Goal: Information Seeking & Learning: Learn about a topic

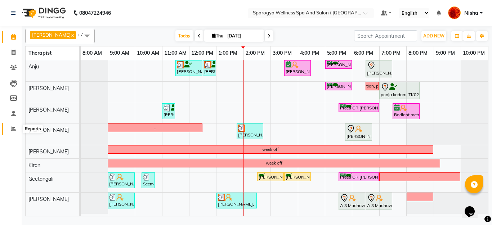
click at [13, 127] on icon at bounding box center [13, 128] width 5 height 5
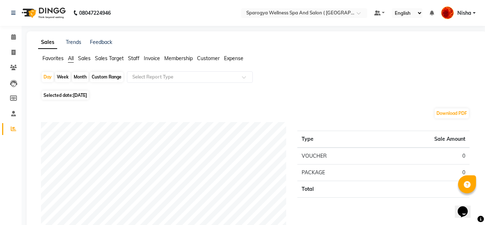
click at [213, 58] on span "Customer" at bounding box center [208, 58] width 23 height 6
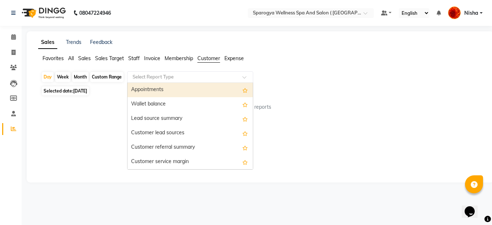
click at [243, 76] on span at bounding box center [246, 79] width 9 height 7
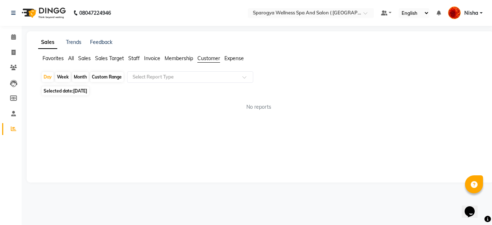
click at [181, 59] on span "Membership" at bounding box center [178, 58] width 28 height 6
click at [155, 56] on span "Invoice" at bounding box center [152, 58] width 16 height 6
click at [82, 76] on div "Month" at bounding box center [80, 77] width 17 height 10
select select "9"
select select "2025"
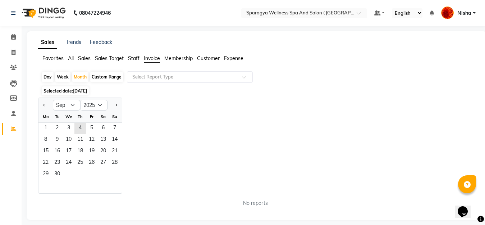
click at [104, 79] on div "Custom Range" at bounding box center [106, 77] width 33 height 10
select select "9"
select select "2025"
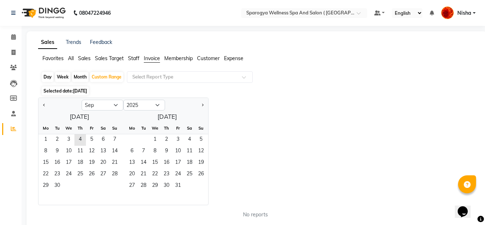
click at [176, 58] on span "Membership" at bounding box center [178, 58] width 28 height 6
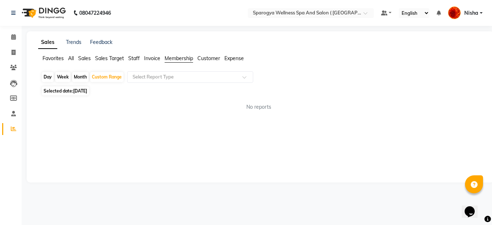
click at [149, 59] on span "Invoice" at bounding box center [152, 58] width 16 height 6
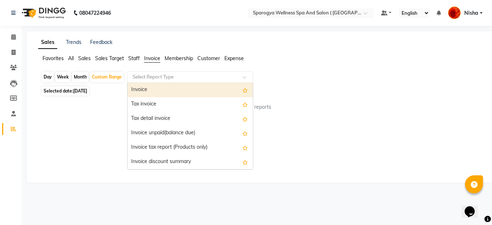
click at [221, 80] on input "text" at bounding box center [183, 76] width 104 height 7
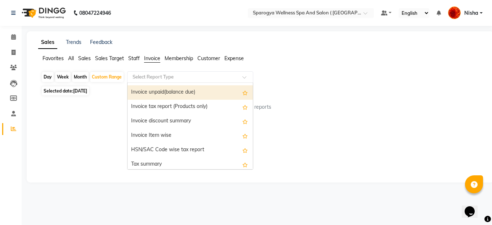
scroll to position [43, 0]
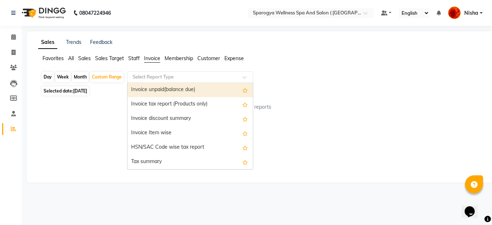
click at [175, 58] on span "Membership" at bounding box center [178, 58] width 28 height 6
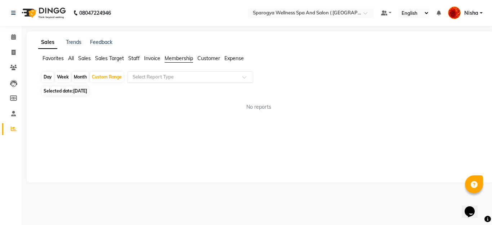
click at [237, 76] on div at bounding box center [189, 76] width 125 height 7
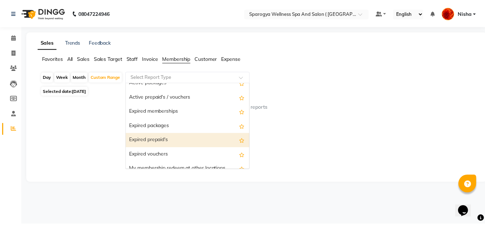
scroll to position [0, 0]
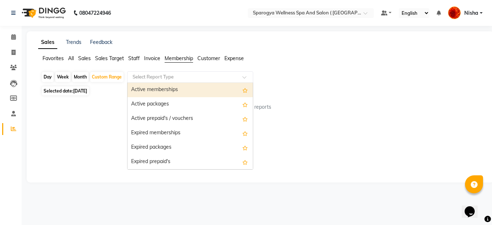
click at [173, 91] on div "Active memberships" at bounding box center [189, 90] width 125 height 14
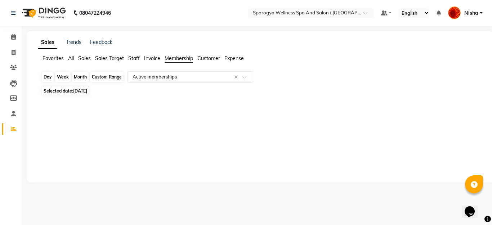
click at [104, 77] on div "Custom Range" at bounding box center [106, 77] width 33 height 10
select select "9"
select select "2025"
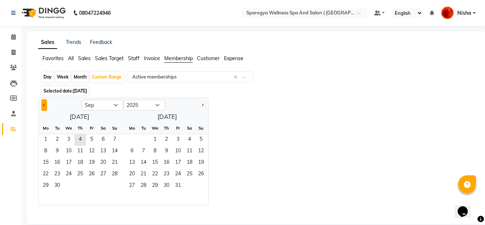
click at [44, 103] on button "Previous month" at bounding box center [44, 105] width 6 height 12
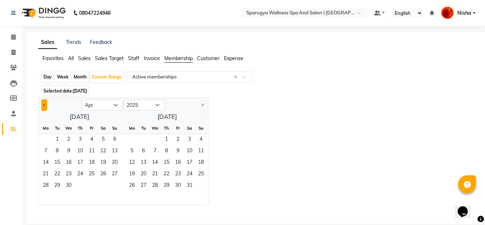
click at [44, 103] on button "Previous month" at bounding box center [44, 105] width 6 height 12
select select "12"
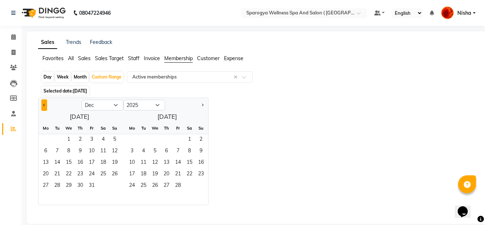
select select "2024"
click at [44, 103] on button "Previous month" at bounding box center [44, 105] width 6 height 12
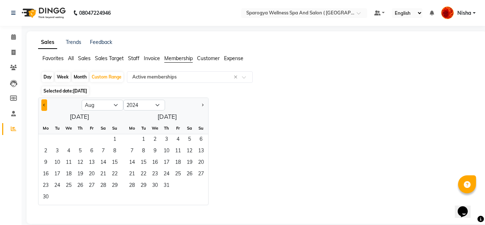
click at [44, 103] on button "Previous month" at bounding box center [44, 105] width 6 height 12
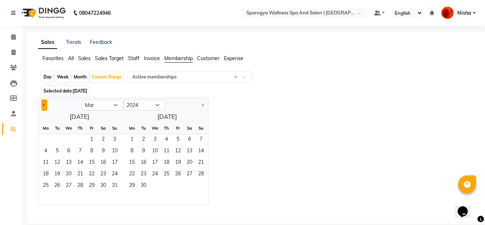
click at [44, 103] on button "Previous month" at bounding box center [44, 105] width 6 height 12
select select "12"
select select "2023"
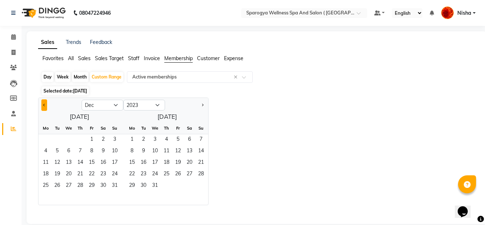
click at [44, 103] on button "Previous month" at bounding box center [44, 105] width 6 height 12
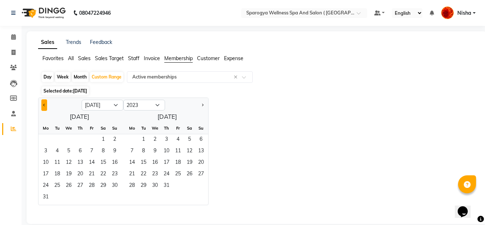
click at [44, 103] on button "Previous month" at bounding box center [44, 105] width 6 height 12
click at [78, 140] on span "1" at bounding box center [80, 140] width 12 height 12
click at [204, 104] on button "Next month" at bounding box center [203, 105] width 6 height 12
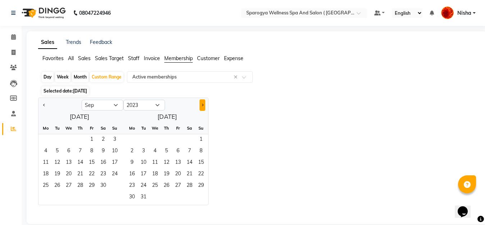
click at [204, 104] on button "Next month" at bounding box center [203, 105] width 6 height 12
select select "1"
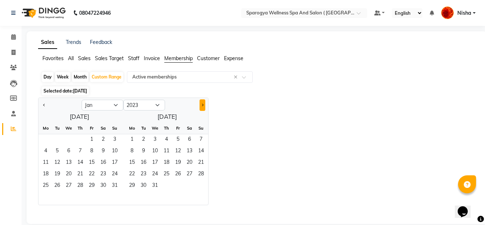
select select "2024"
click at [204, 104] on button "Next month" at bounding box center [203, 105] width 6 height 12
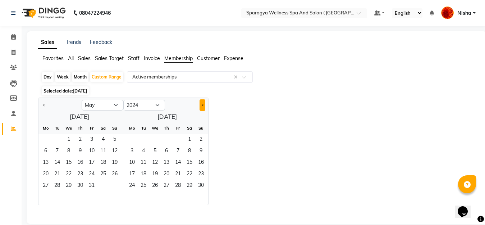
click at [204, 104] on button "Next month" at bounding box center [203, 105] width 6 height 12
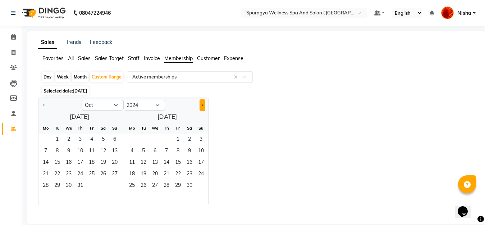
click at [204, 104] on button "Next month" at bounding box center [203, 105] width 6 height 12
select select "1"
select select "2025"
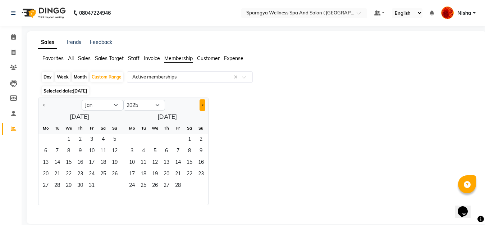
click at [204, 104] on button "Next month" at bounding box center [203, 105] width 6 height 12
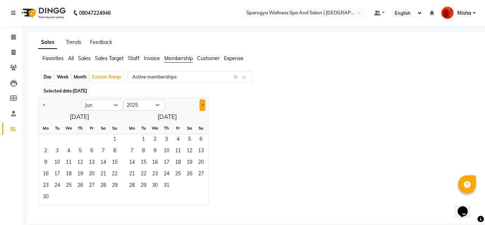
click at [204, 104] on button "Next month" at bounding box center [203, 105] width 6 height 12
click at [116, 184] on span "31" at bounding box center [115, 186] width 12 height 12
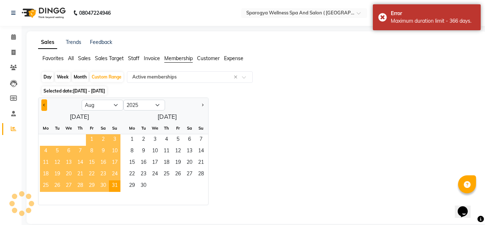
click at [44, 104] on span "Previous month" at bounding box center [44, 105] width 3 height 3
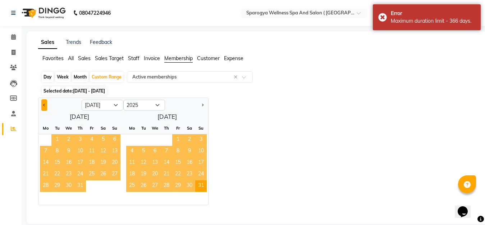
click at [44, 104] on span "Previous month" at bounding box center [44, 105] width 3 height 3
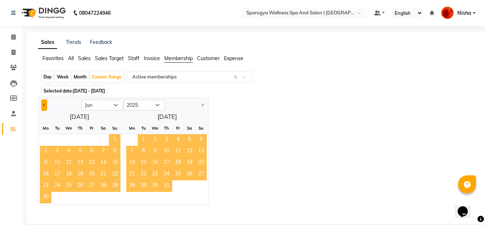
click at [44, 104] on span "Previous month" at bounding box center [44, 105] width 3 height 3
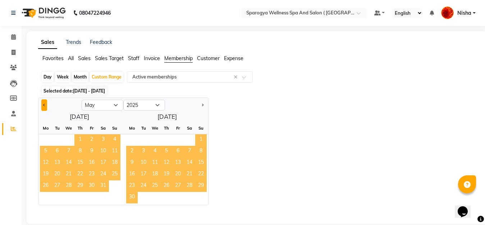
click at [44, 104] on span "Previous month" at bounding box center [44, 105] width 3 height 3
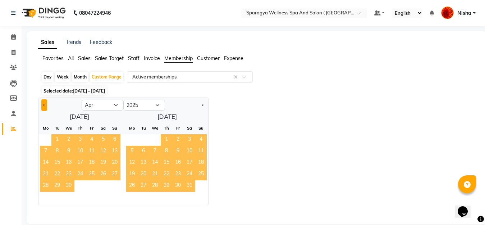
click at [44, 104] on span "Previous month" at bounding box center [44, 105] width 3 height 3
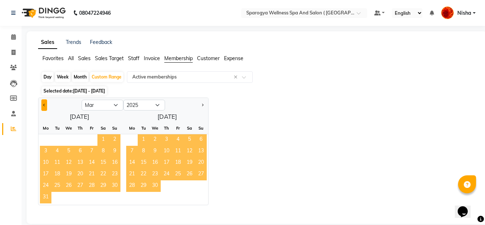
click at [44, 104] on span "Previous month" at bounding box center [44, 105] width 3 height 3
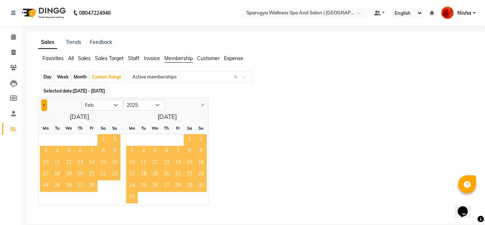
click at [44, 104] on span "Previous month" at bounding box center [44, 105] width 3 height 3
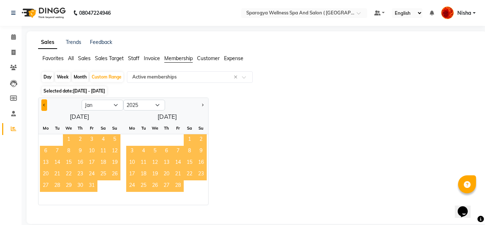
click at [44, 104] on span "Previous month" at bounding box center [44, 105] width 3 height 3
select select "12"
select select "2024"
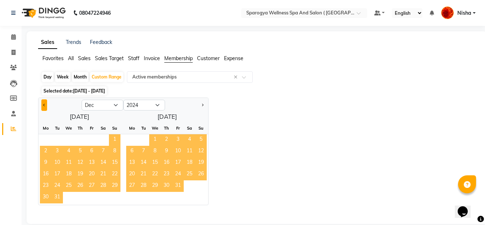
click at [44, 104] on span "Previous month" at bounding box center [44, 105] width 3 height 3
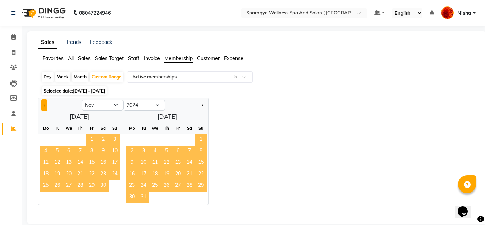
click at [44, 104] on span "Previous month" at bounding box center [44, 105] width 3 height 3
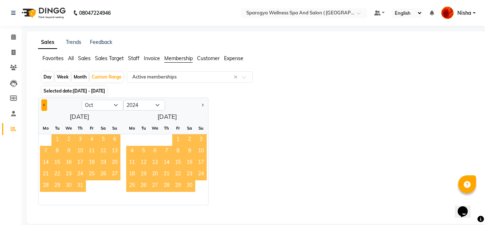
click at [44, 104] on span "Previous month" at bounding box center [44, 105] width 3 height 3
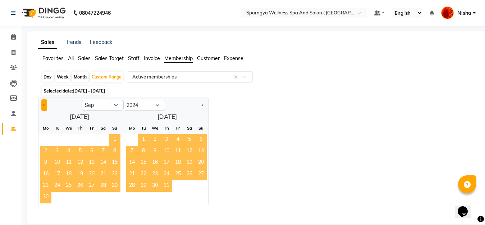
click at [44, 104] on span "Previous month" at bounding box center [44, 105] width 3 height 3
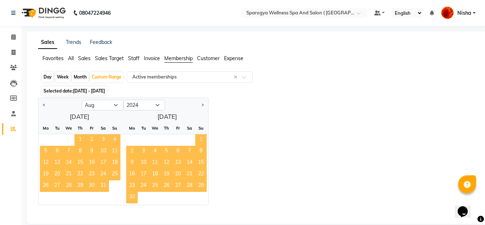
click at [41, 105] on div at bounding box center [60, 105] width 43 height 12
click at [45, 104] on button "Previous month" at bounding box center [44, 105] width 6 height 12
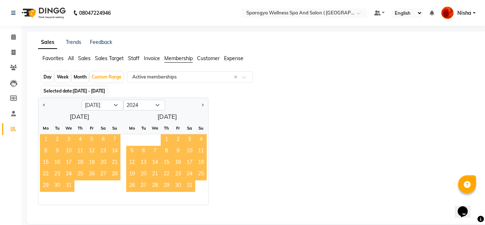
click at [167, 137] on span "1" at bounding box center [167, 140] width 12 height 12
select select "8"
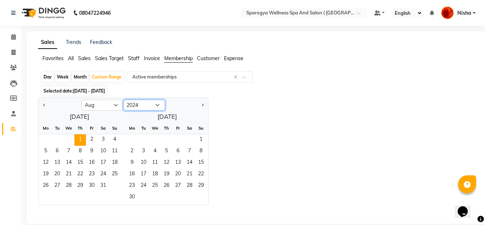
click at [157, 105] on select "2014 2015 2016 2017 2018 2019 2020 2021 2022 2023 2024 2025 2026 2027 2028 2029…" at bounding box center [144, 105] width 42 height 11
click at [123, 100] on select "2014 2015 2016 2017 2018 2019 2020 2021 2022 2023 2024 2025 2026 2027 2028 2029…" at bounding box center [144, 105] width 42 height 11
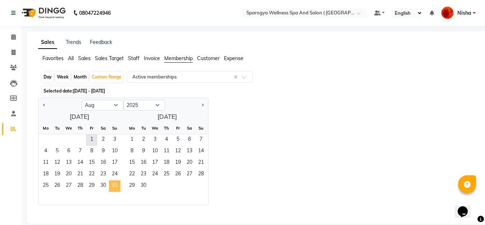
click at [117, 182] on span "31" at bounding box center [115, 186] width 12 height 12
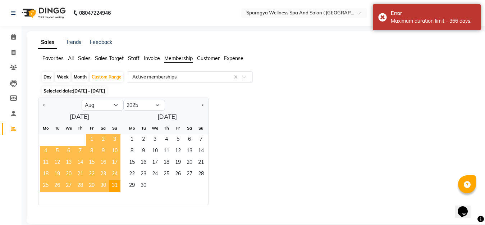
click at [91, 137] on span "1" at bounding box center [92, 140] width 12 height 12
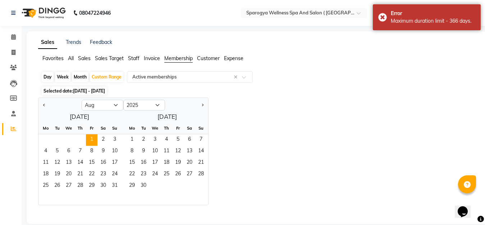
click at [222, 109] on div "Jan Feb Mar Apr May Jun [DATE] Aug Sep Oct Nov [DATE] 2016 2017 2018 2019 2020 …" at bounding box center [257, 152] width 438 height 108
click at [91, 140] on span "1" at bounding box center [92, 140] width 12 height 12
click at [116, 103] on select "Jan Feb Mar Apr May Jun [DATE] Aug Sep Oct Nov Dec" at bounding box center [103, 105] width 42 height 11
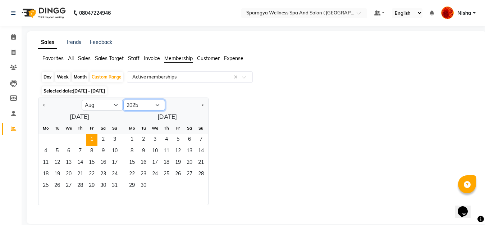
click at [161, 102] on select "2015 2016 2017 2018 2019 2020 2021 2022 2023 2024 2025 2026 2027 2028 2029 2030…" at bounding box center [144, 105] width 42 height 11
select select "2024"
click at [123, 100] on select "2015 2016 2017 2018 2019 2020 2021 2022 2023 2024 2025 2026 2027 2028 2029 2030…" at bounding box center [144, 105] width 42 height 11
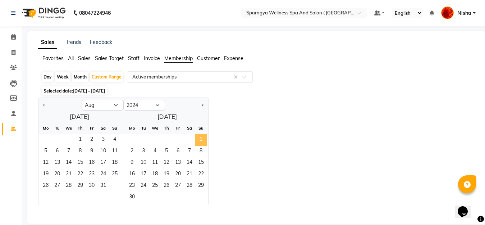
click at [200, 139] on span "1" at bounding box center [201, 140] width 12 height 12
select select "9"
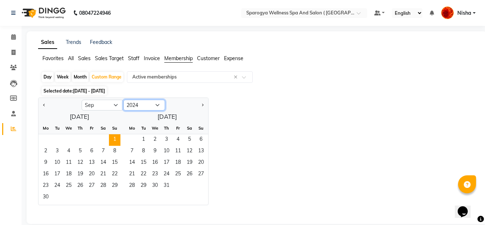
click at [160, 104] on select "2014 2015 2016 2017 2018 2019 2020 2021 2022 2023 2024 2025 2026 2027 2028 2029…" at bounding box center [144, 105] width 42 height 11
select select "2025"
click at [123, 100] on select "2014 2015 2016 2017 2018 2019 2020 2021 2022 2023 2024 2025 2026 2027 2028 2029…" at bounding box center [144, 105] width 42 height 11
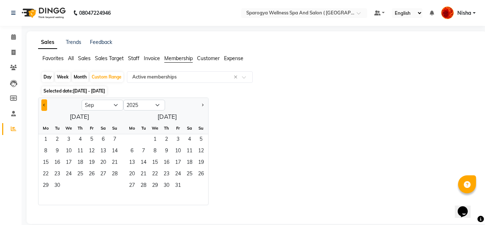
click at [42, 105] on button "Previous month" at bounding box center [44, 105] width 6 height 12
select select "8"
click at [116, 184] on span "31" at bounding box center [115, 186] width 12 height 12
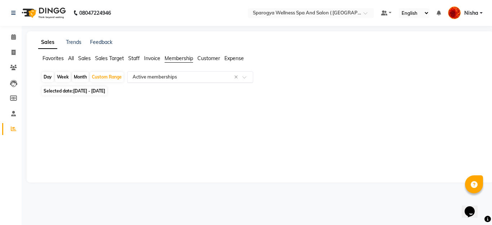
click at [245, 77] on span at bounding box center [246, 79] width 9 height 7
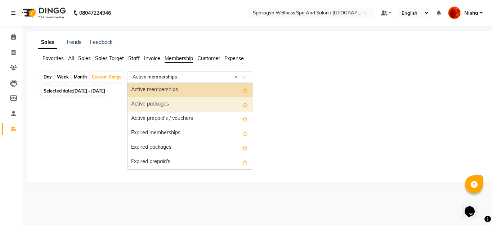
click at [178, 103] on div "Active packages" at bounding box center [189, 104] width 125 height 14
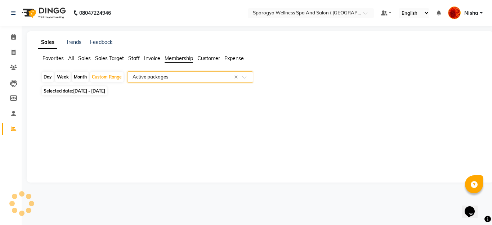
select select "full_report"
select select "pdf"
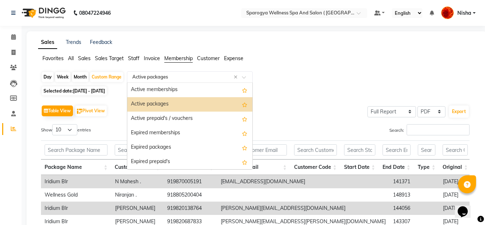
click at [241, 76] on div at bounding box center [189, 76] width 125 height 7
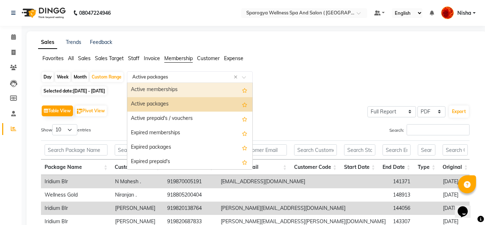
click at [212, 90] on div "Active memberships" at bounding box center [189, 90] width 125 height 14
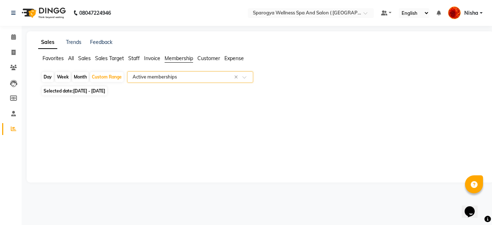
click at [243, 75] on div at bounding box center [189, 76] width 125 height 7
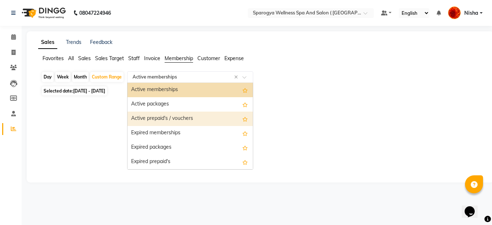
click at [181, 118] on div "Active prepaid's / vouchers" at bounding box center [189, 119] width 125 height 14
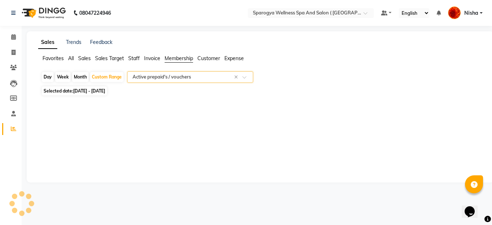
select select "full_report"
select select "pdf"
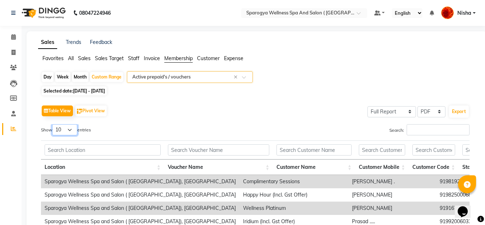
click at [72, 130] on select "10 25 50 100" at bounding box center [64, 129] width 25 height 11
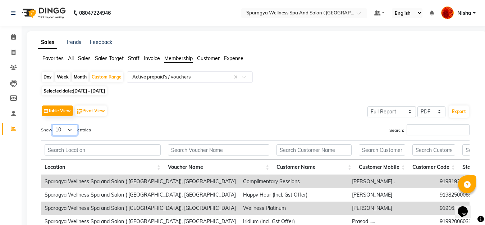
select select "100"
click at [53, 124] on select "10 25 50 100" at bounding box center [64, 129] width 25 height 11
click at [71, 59] on span "All" at bounding box center [71, 58] width 6 height 6
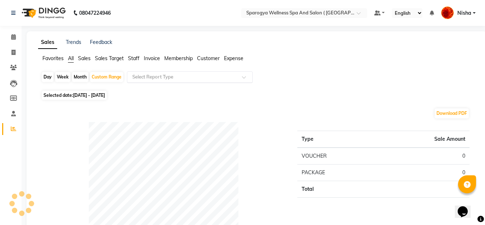
click at [242, 76] on span at bounding box center [246, 79] width 9 height 7
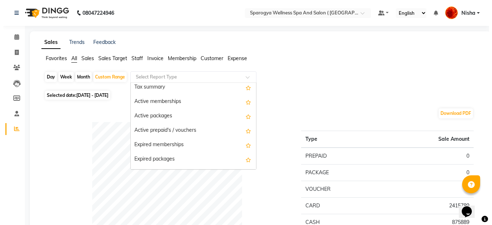
scroll to position [648, 0]
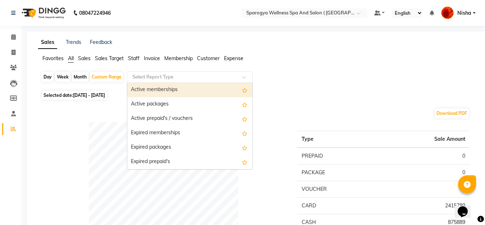
click at [181, 91] on div "Active memberships" at bounding box center [189, 90] width 125 height 14
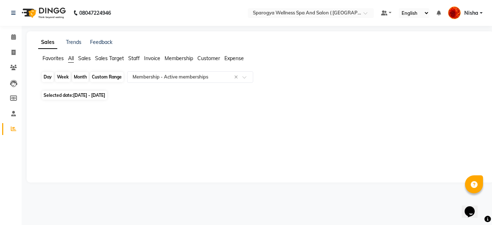
click at [106, 76] on div "Custom Range" at bounding box center [106, 77] width 33 height 10
select select "9"
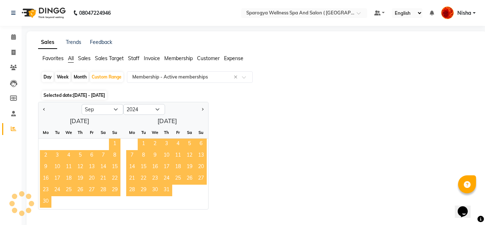
click at [114, 143] on span "1" at bounding box center [115, 145] width 12 height 12
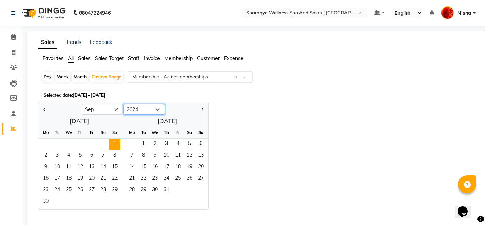
click at [158, 107] on select "2014 2015 2016 2017 2018 2019 2020 2021 2022 2023 2024 2025 2026 2027 2028 2029…" at bounding box center [144, 109] width 42 height 11
select select "2025"
click at [123, 104] on select "2014 2015 2016 2017 2018 2019 2020 2021 2022 2023 2024 2025 2026 2027 2028 2029…" at bounding box center [144, 109] width 42 height 11
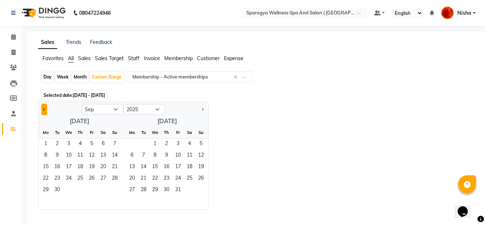
click at [43, 110] on button "Previous month" at bounding box center [44, 110] width 6 height 12
select select "8"
click at [115, 190] on span "31" at bounding box center [115, 191] width 12 height 12
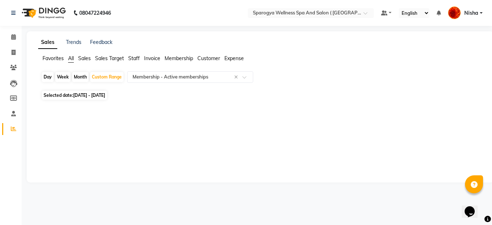
click at [180, 59] on span "Membership" at bounding box center [178, 58] width 28 height 6
